Goal: Find specific page/section: Find specific page/section

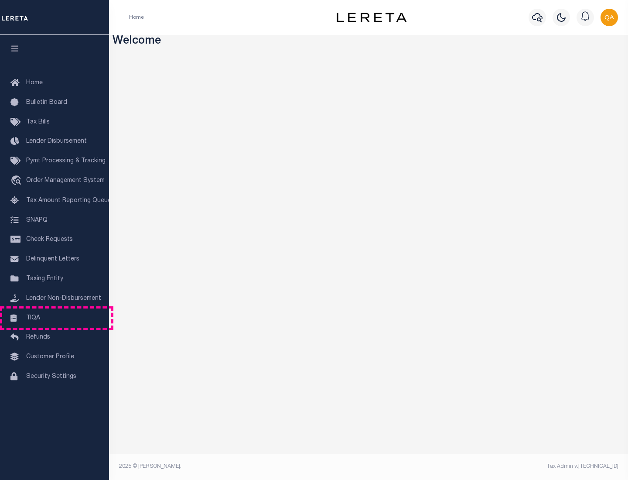
click at [55, 317] on link "TIQA" at bounding box center [54, 318] width 109 height 20
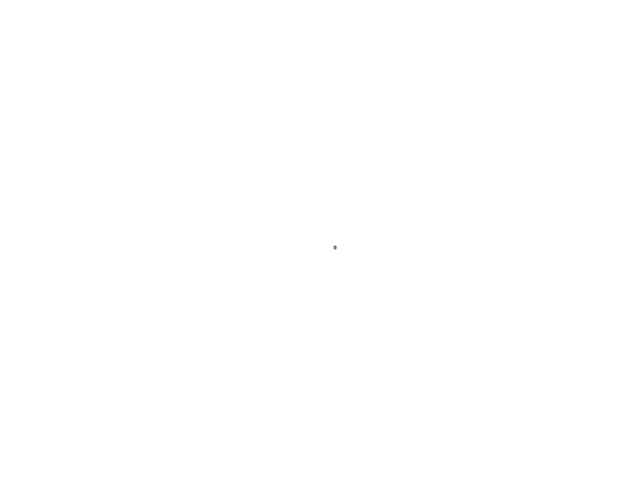
select select "200"
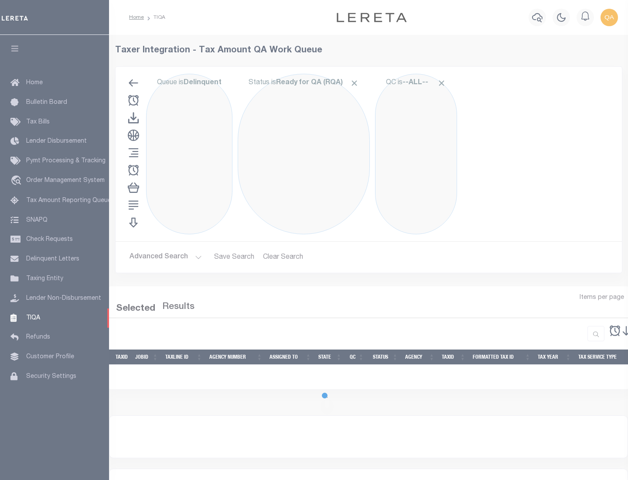
select select "200"
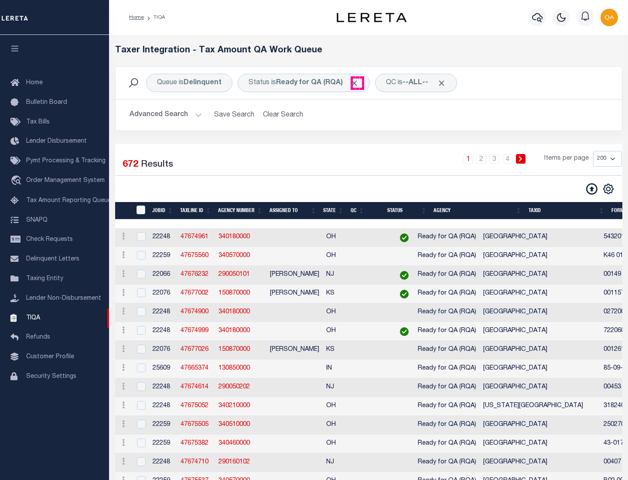
click at [357, 83] on span "Click to Remove" at bounding box center [354, 82] width 9 height 9
